Goal: Information Seeking & Learning: Learn about a topic

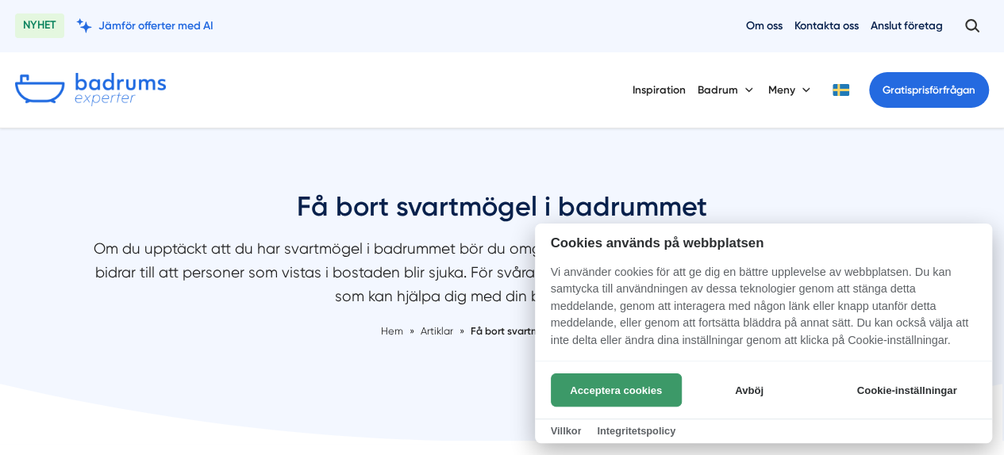
click at [608, 385] on button "Acceptera cookies" at bounding box center [616, 390] width 131 height 33
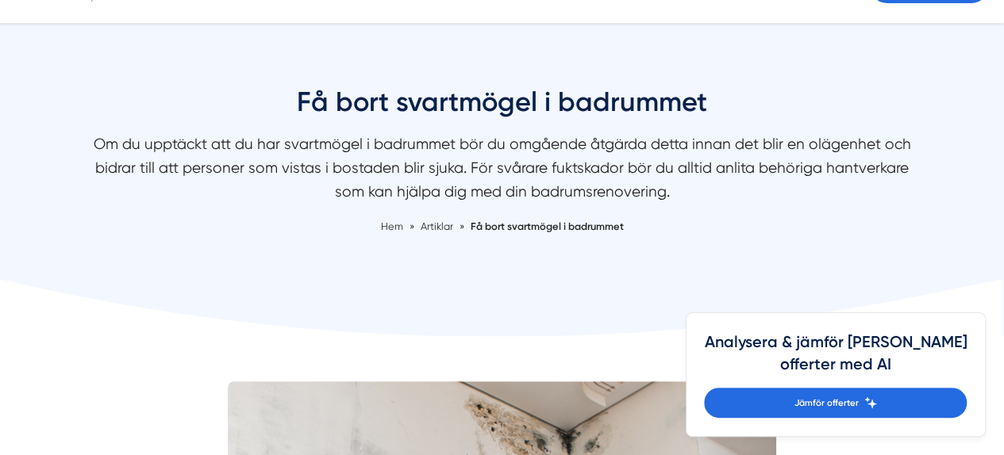
scroll to position [111, 0]
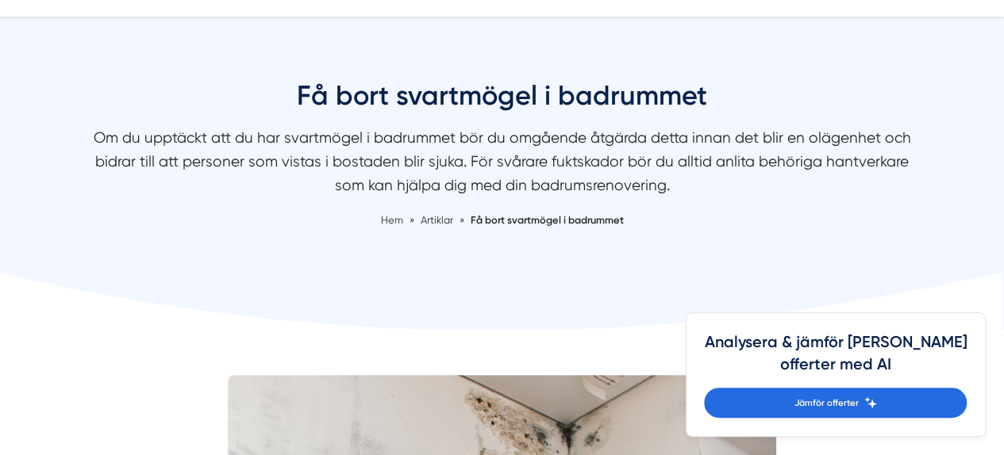
click at [513, 229] on div "Få bort svartmögel i badrummet Om du upptäckt att du har svartmögel i badrummet…" at bounding box center [502, 172] width 1004 height 188
click at [503, 222] on span "Få bort svartmögel i badrummet" at bounding box center [547, 220] width 153 height 12
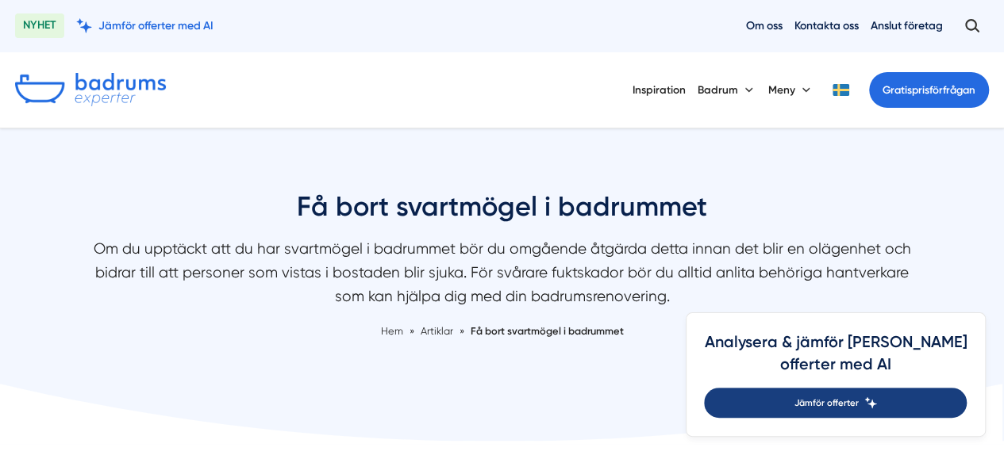
click at [858, 401] on span "Jämför offerter" at bounding box center [825, 403] width 64 height 14
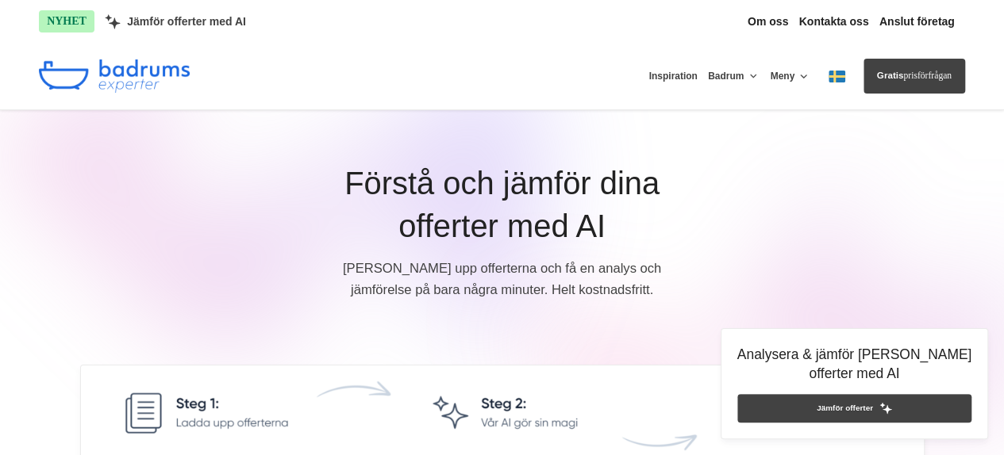
click at [885, 399] on link "Jämför offerter" at bounding box center [854, 408] width 235 height 29
